Goal: Task Accomplishment & Management: Use online tool/utility

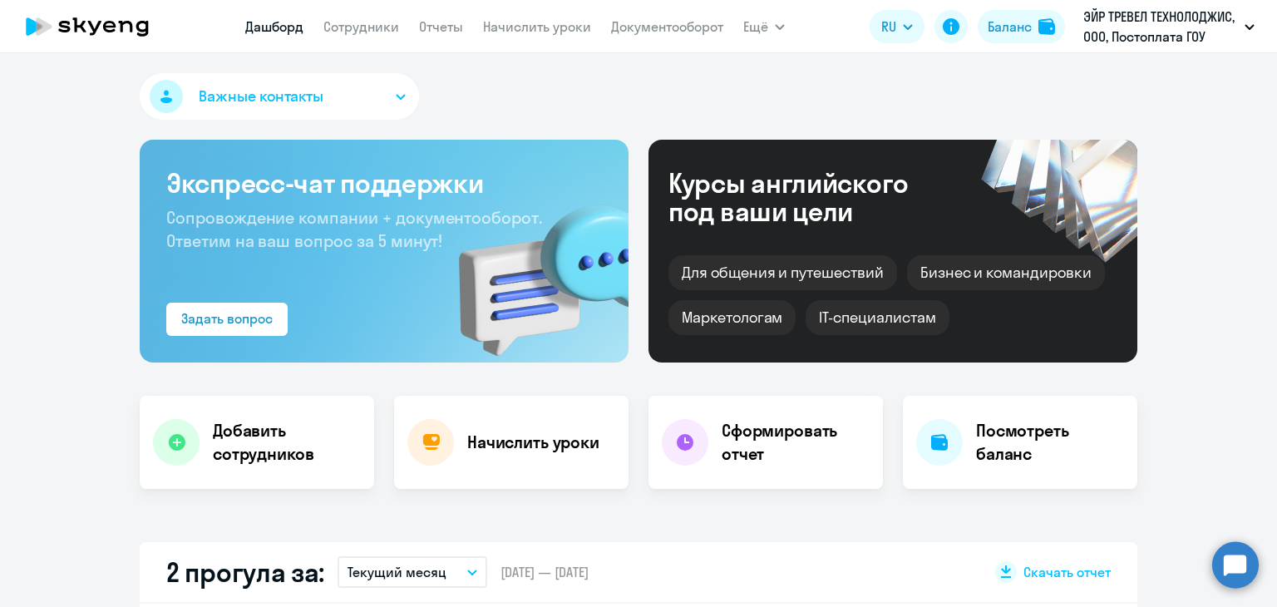
select select "30"
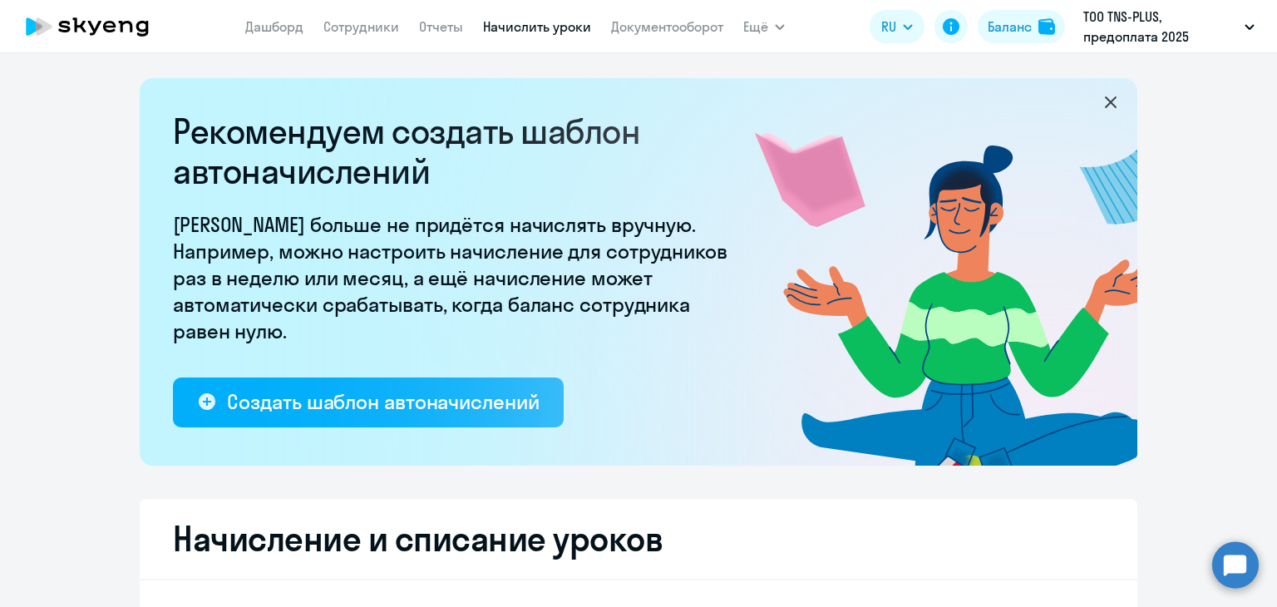
select select "50"
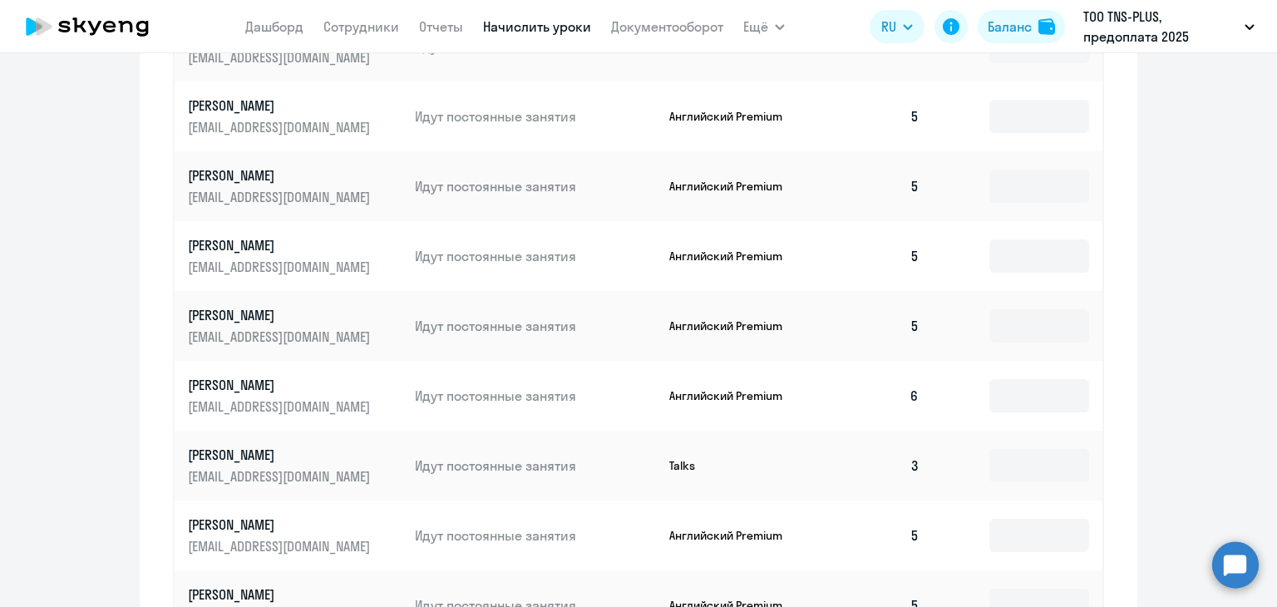
scroll to position [832, 0]
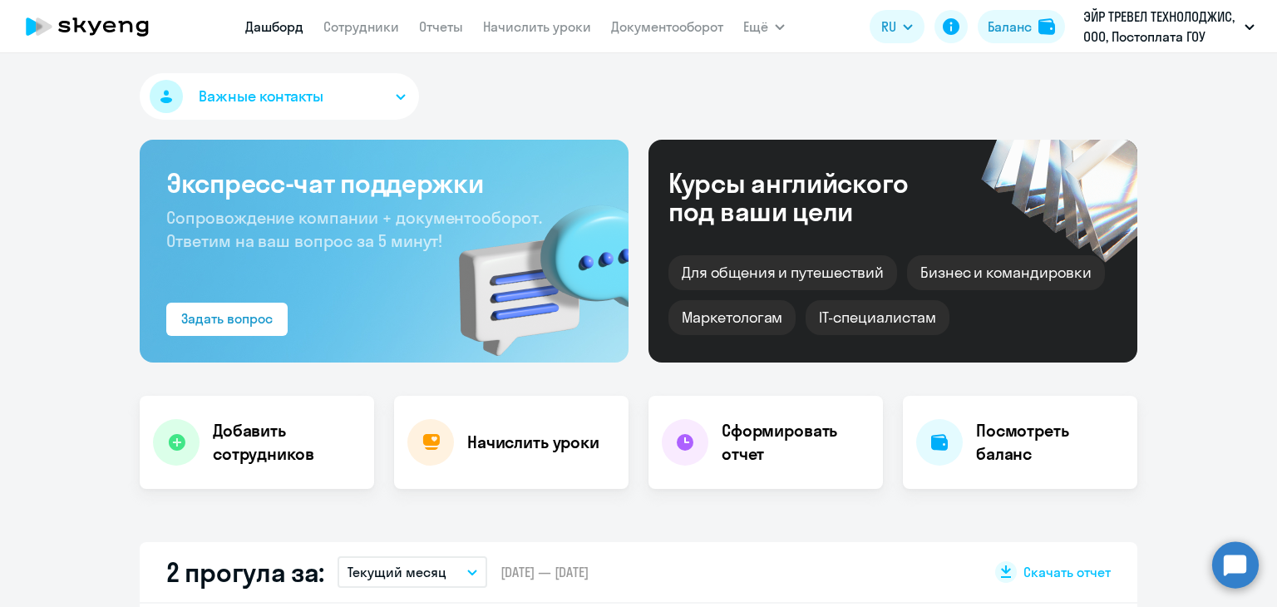
select select "30"
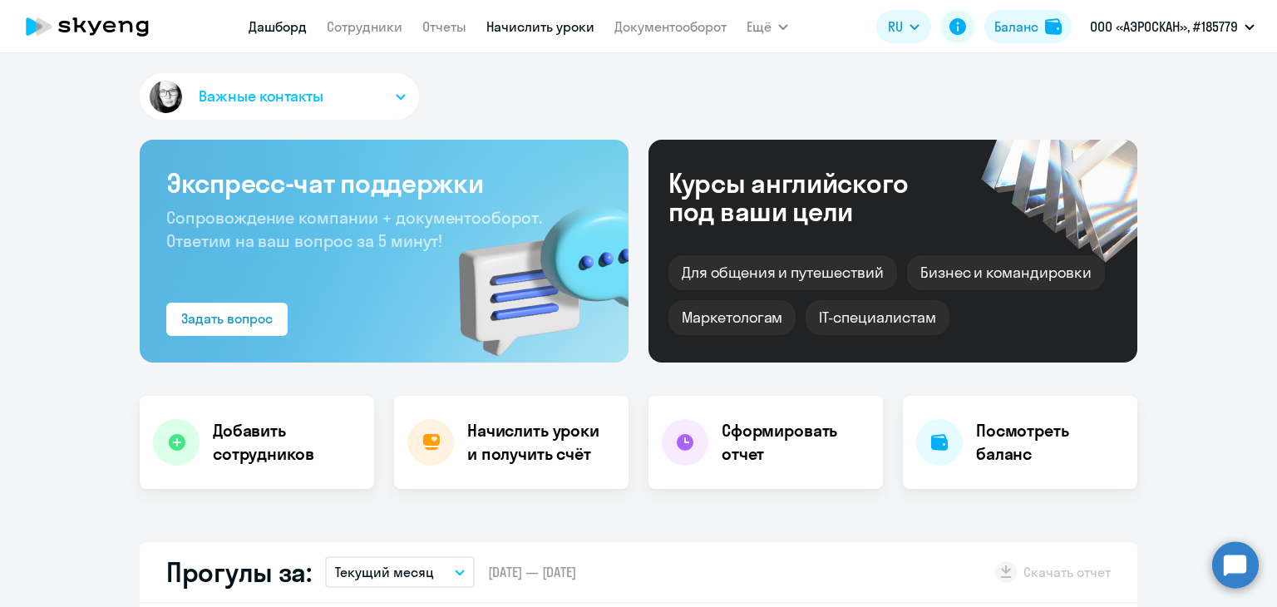
click at [525, 32] on link "Начислить уроки" at bounding box center [540, 26] width 108 height 17
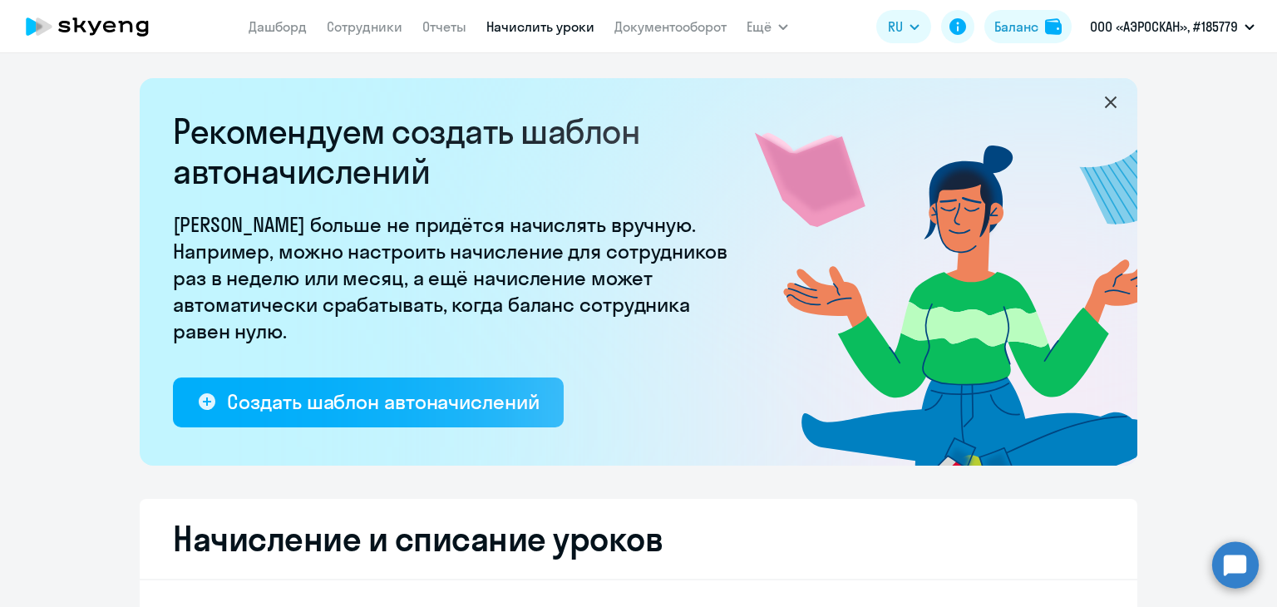
select select "10"
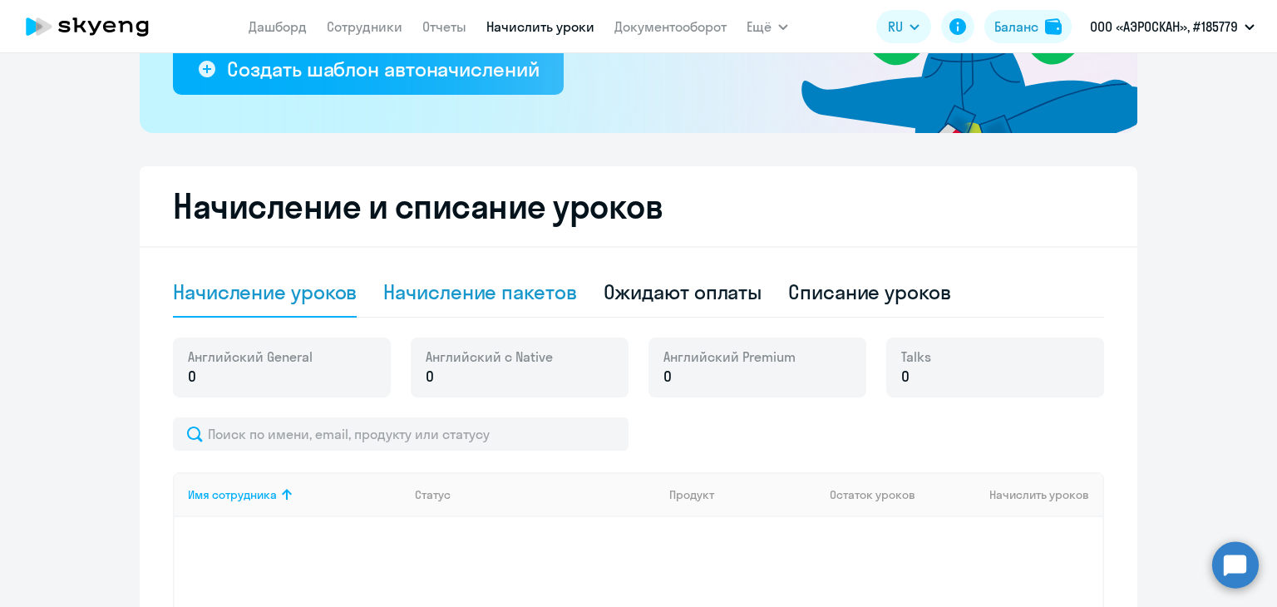
click at [506, 295] on div "Начисление пакетов" at bounding box center [479, 292] width 193 height 27
select select "10"
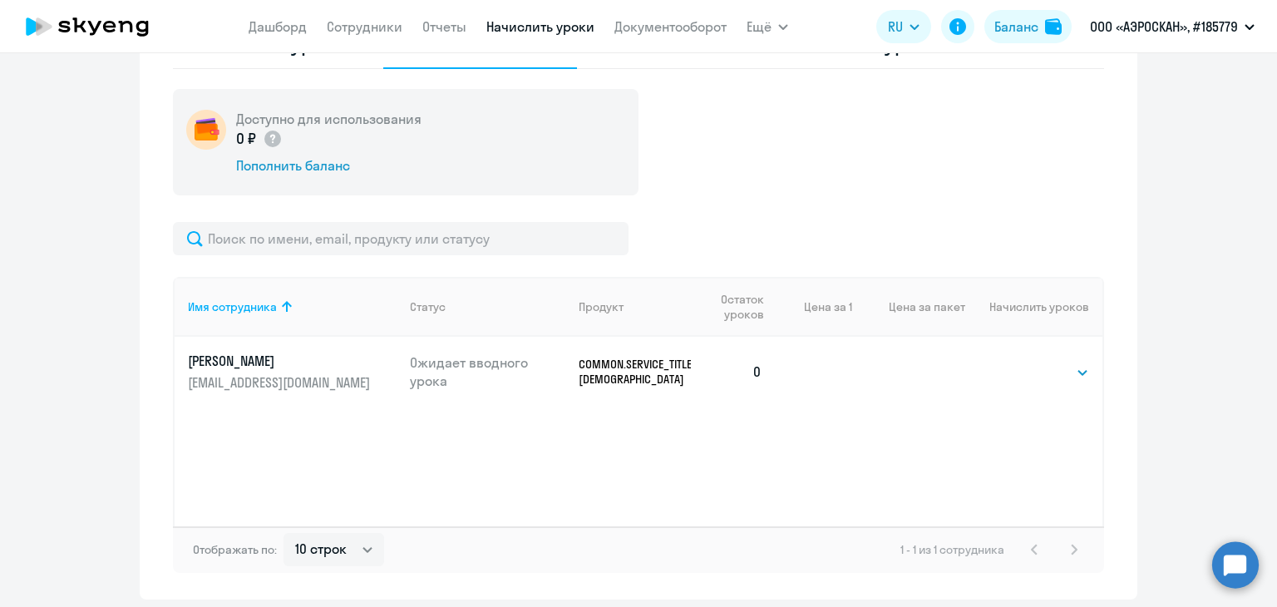
scroll to position [582, 0]
click at [1071, 349] on td "Выбрать 40 Выбрать" at bounding box center [1034, 371] width 137 height 70
click at [1059, 370] on select "Выбрать 40" at bounding box center [1055, 372] width 68 height 20
select select "40"
click at [1021, 362] on select "Выбрать 40" at bounding box center [1055, 372] width 68 height 20
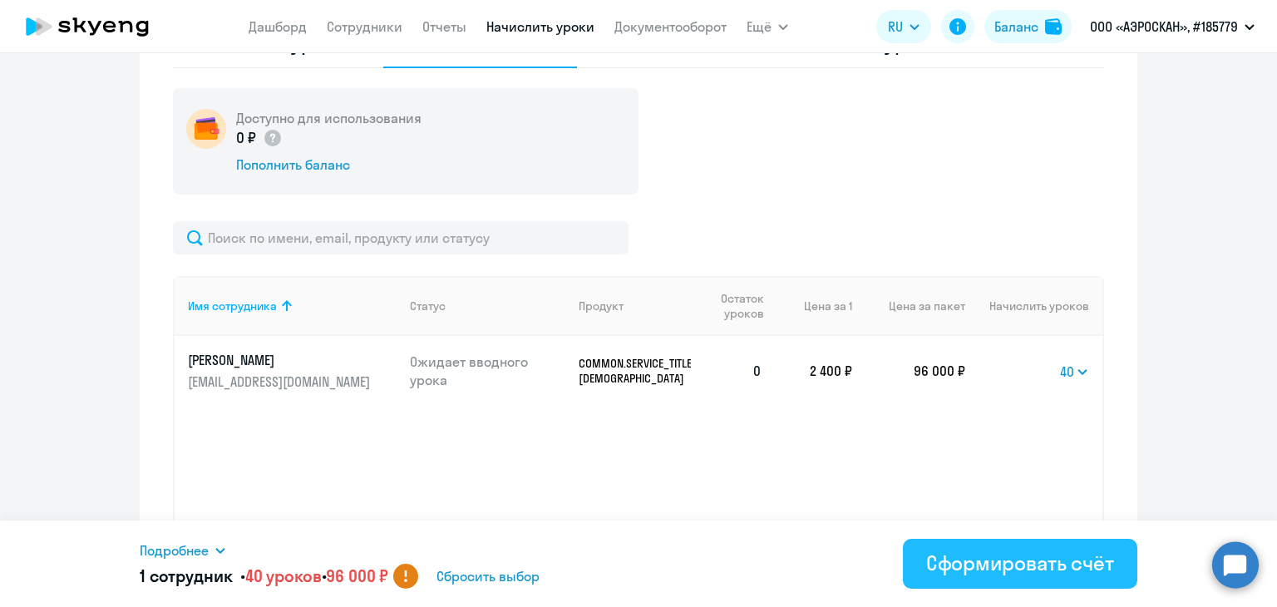
click at [945, 554] on div "Сформировать счёт" at bounding box center [1020, 563] width 188 height 27
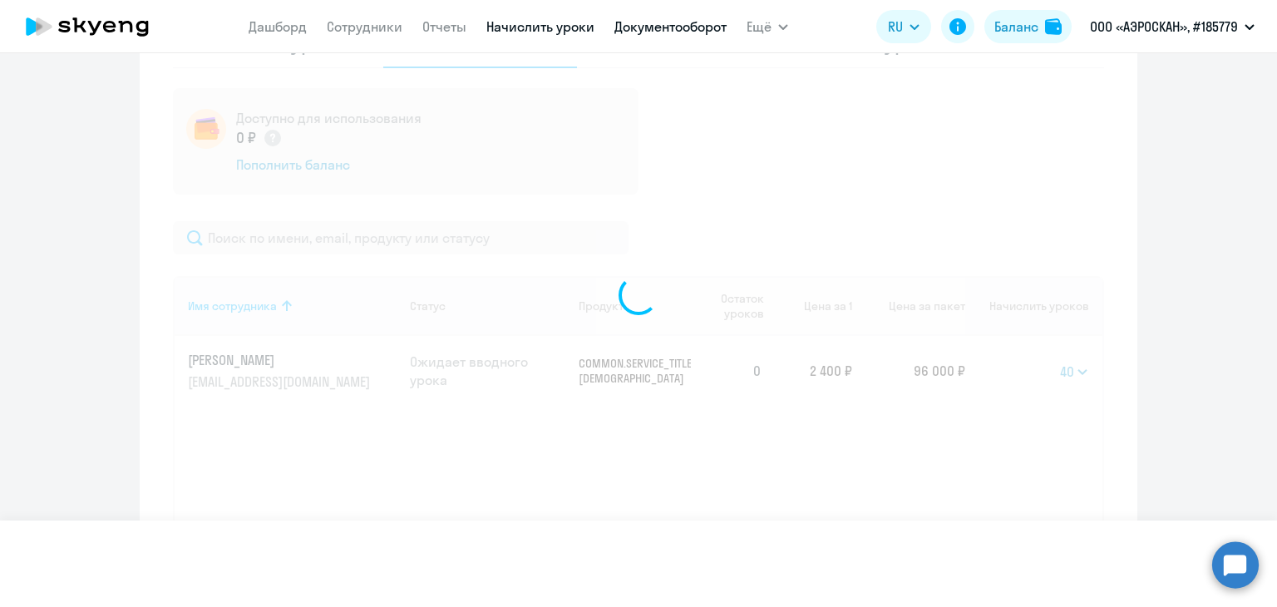
select select
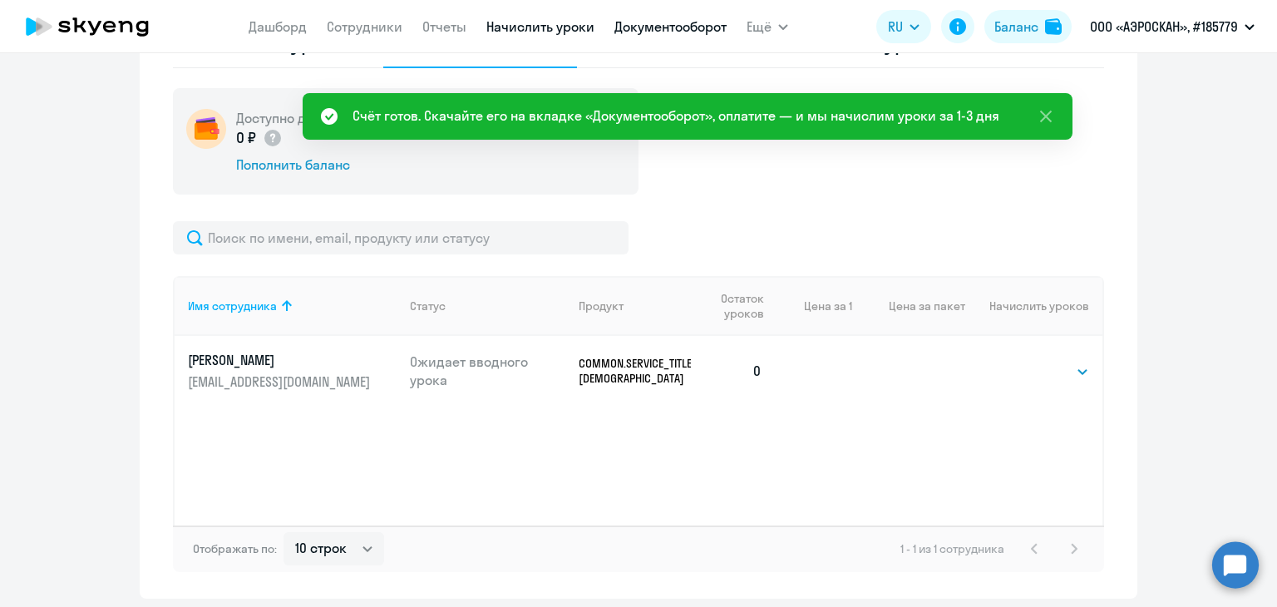
click at [702, 27] on link "Документооборот" at bounding box center [671, 26] width 112 height 17
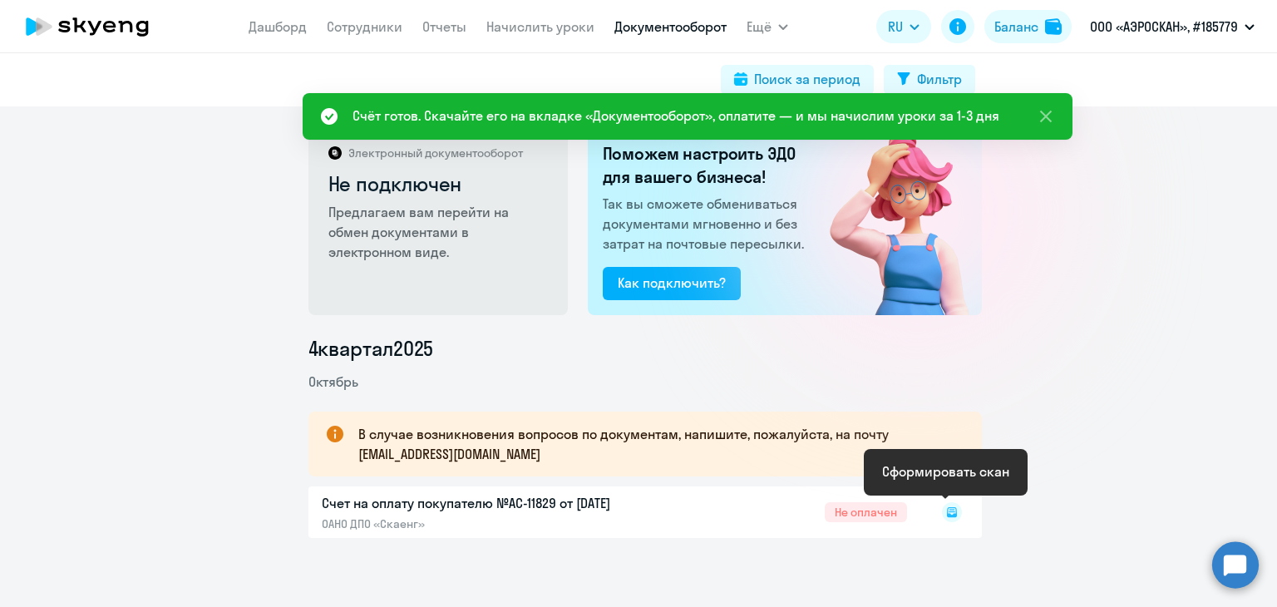
click at [942, 508] on rect at bounding box center [952, 512] width 20 height 20
click at [942, 513] on rect at bounding box center [952, 512] width 20 height 20
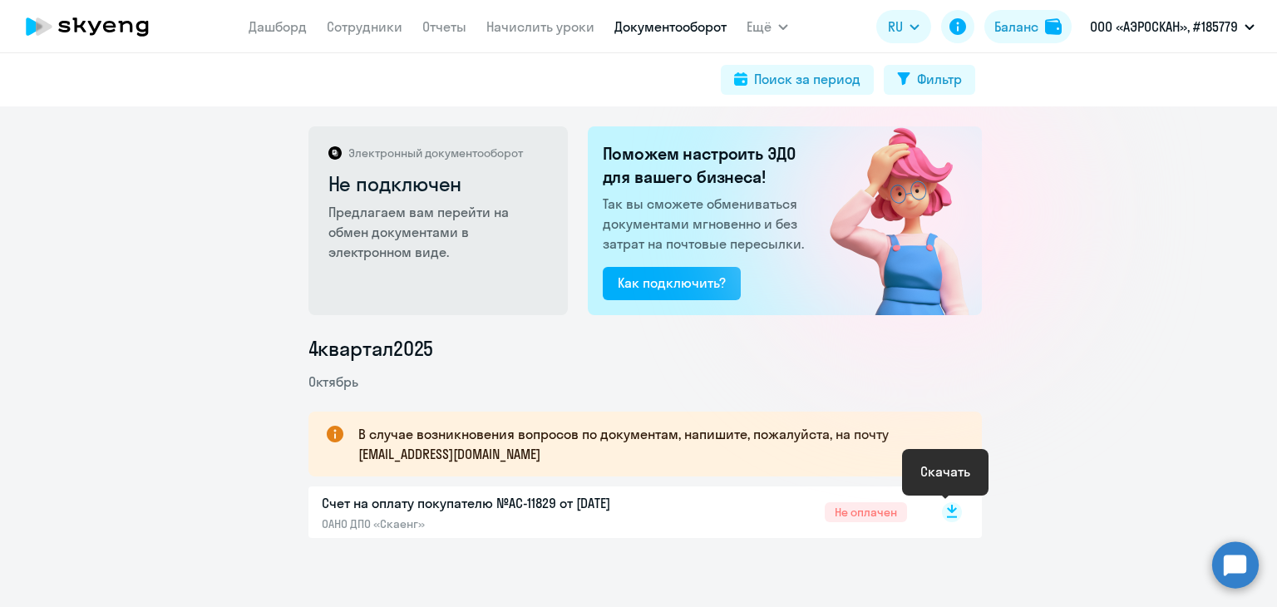
click at [950, 513] on rect at bounding box center [952, 512] width 20 height 20
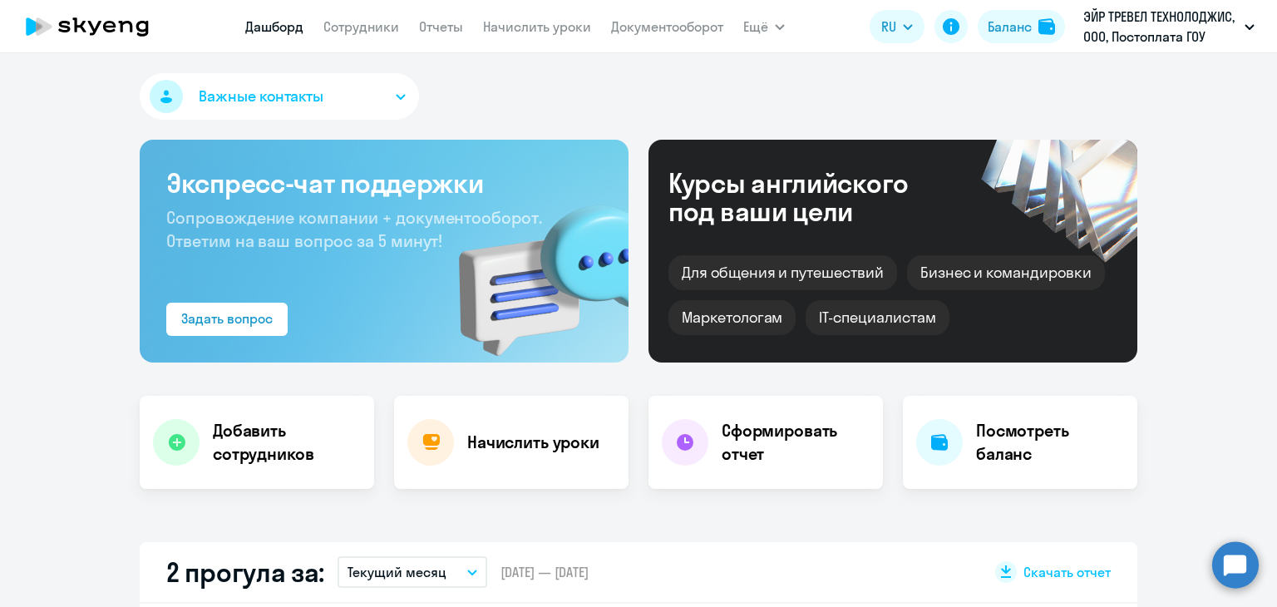
select select "30"
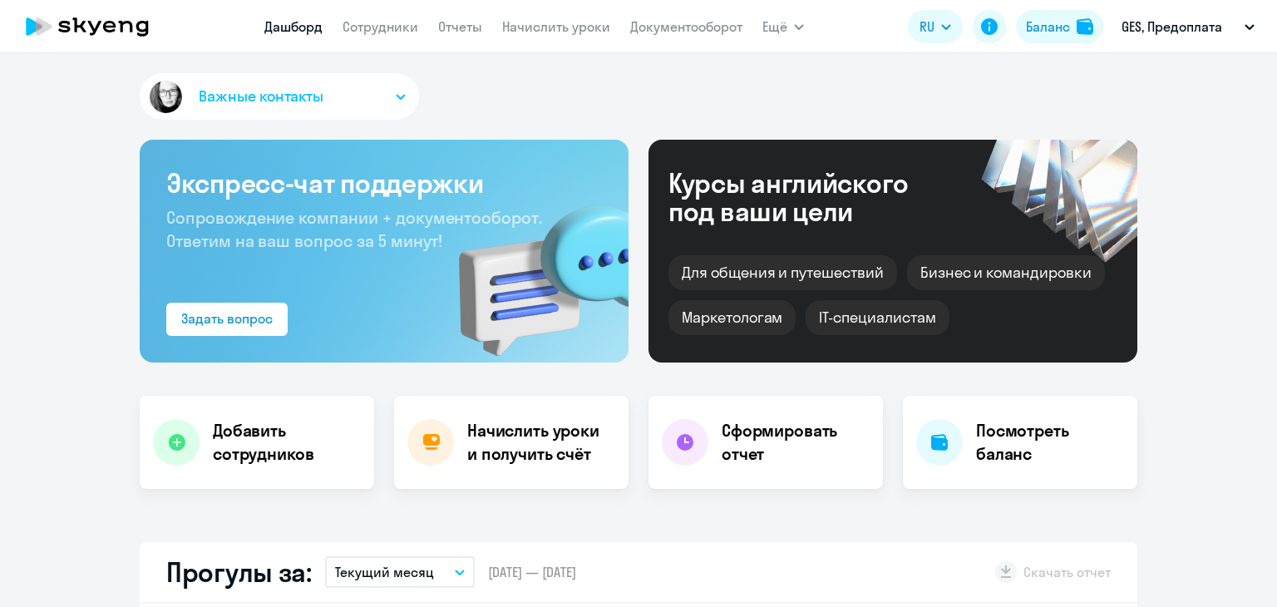
select select "30"
